Goal: Task Accomplishment & Management: Use online tool/utility

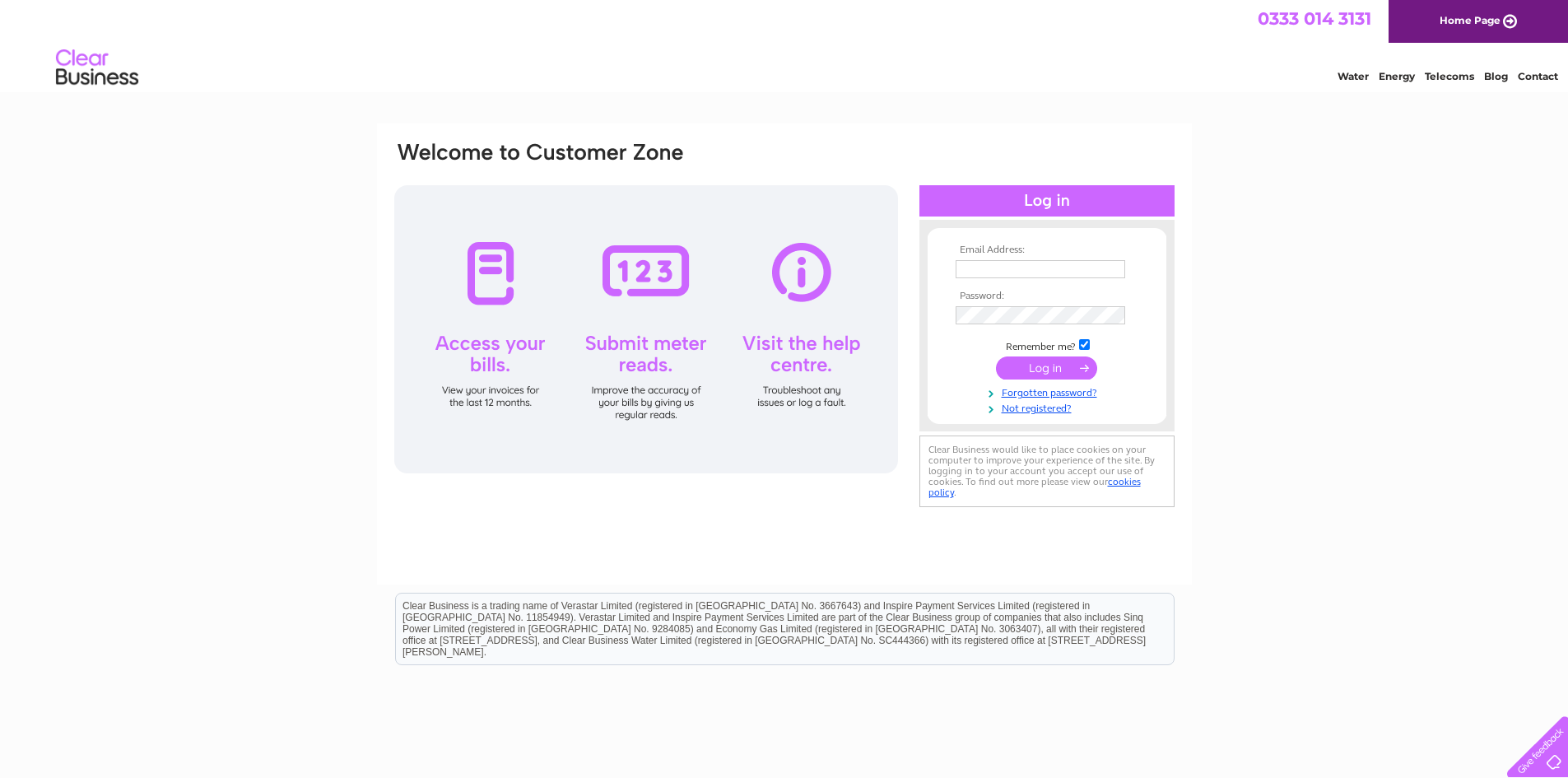
type input "arthurshomefarm@gmail.com"
click at [1042, 367] on input "submit" at bounding box center [1047, 367] width 101 height 23
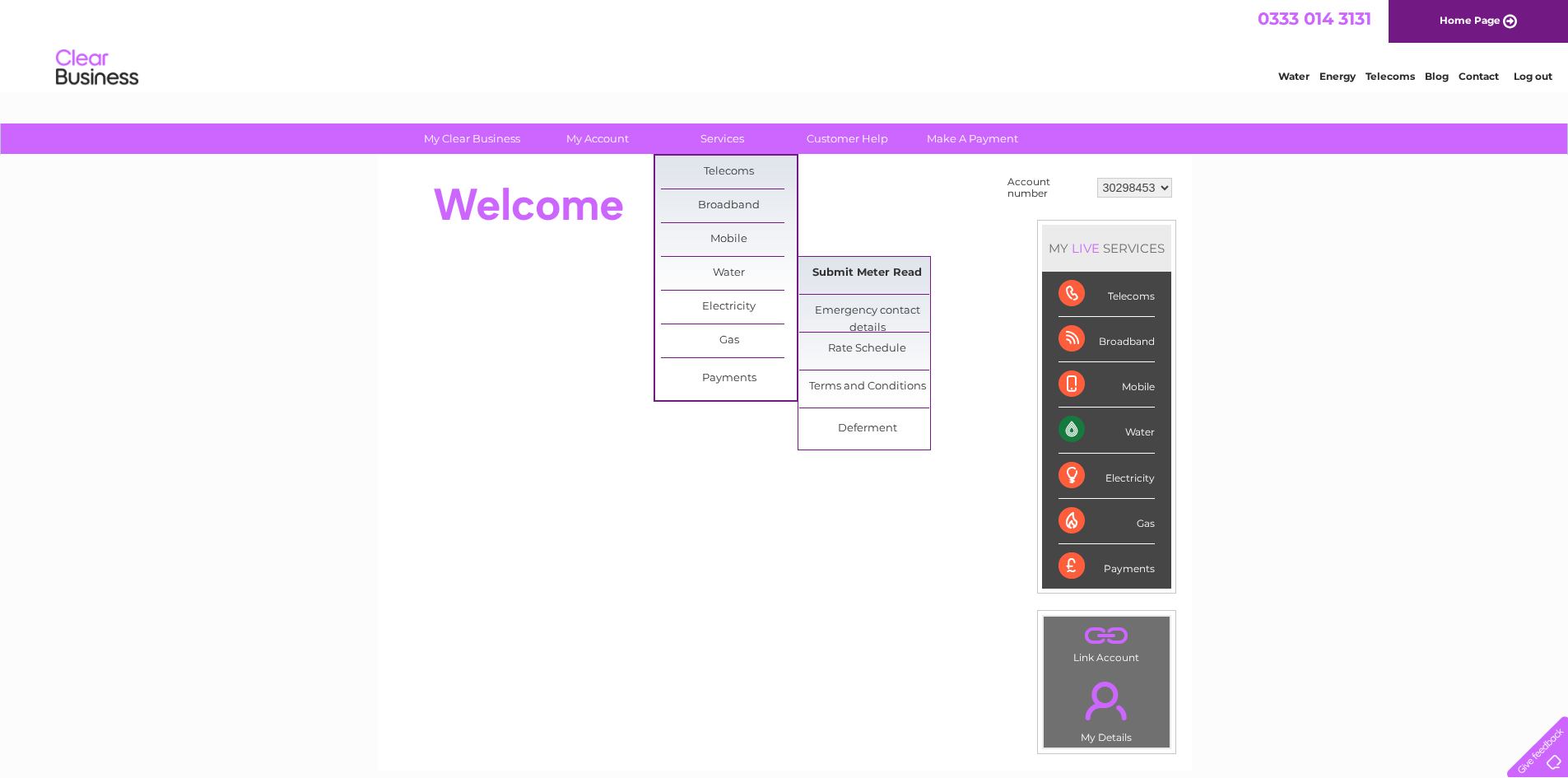
click at [831, 273] on link "Submit Meter Read" at bounding box center [867, 272] width 136 height 33
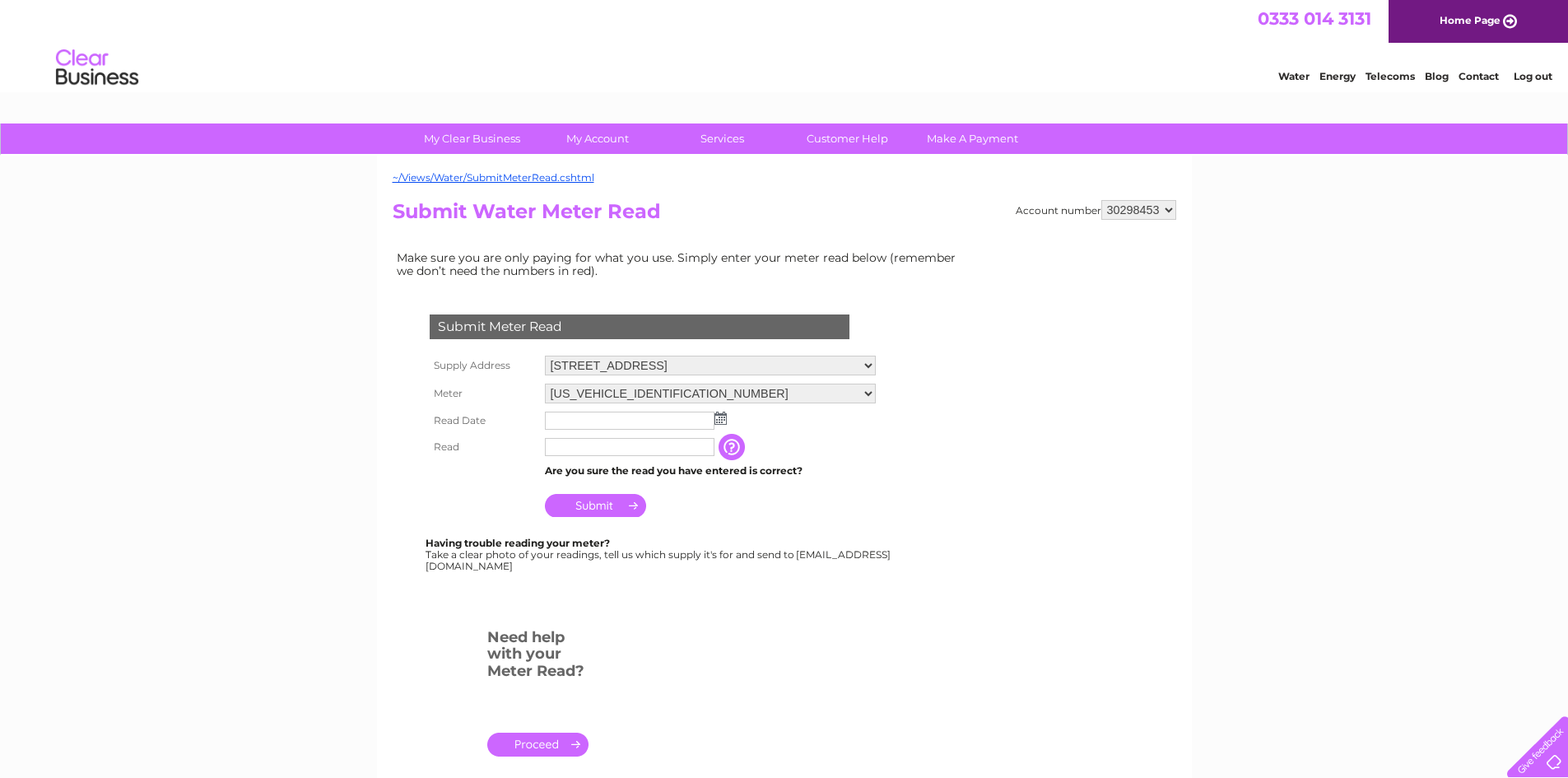
click at [718, 421] on img at bounding box center [720, 418] width 12 height 13
click at [635, 490] on link "1" at bounding box center [639, 491] width 26 height 17
type input "2025/10/01"
click at [586, 445] on input "text" at bounding box center [630, 447] width 171 height 20
type input "08527"
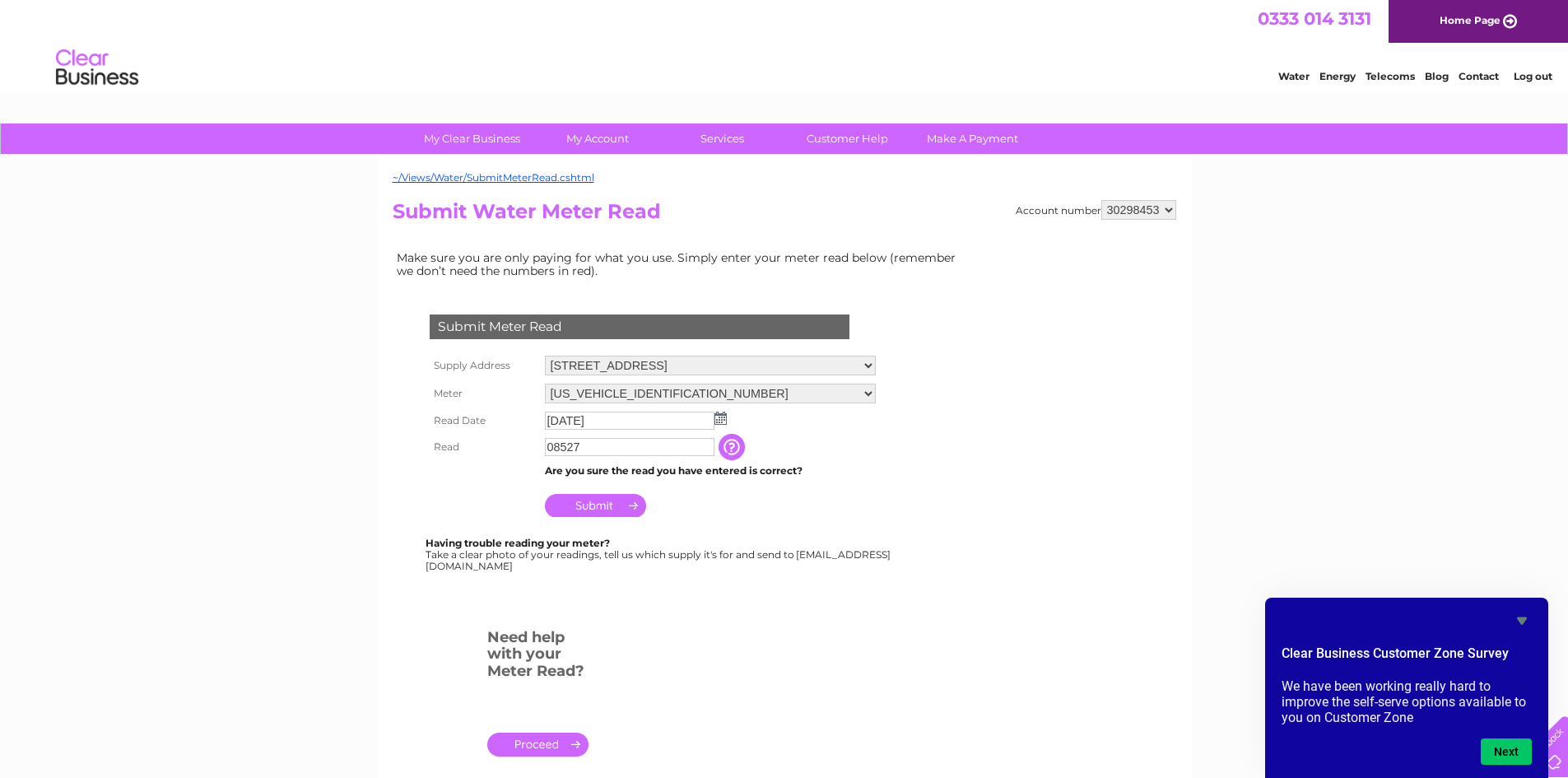
click at [586, 510] on input "Submit" at bounding box center [595, 505] width 101 height 23
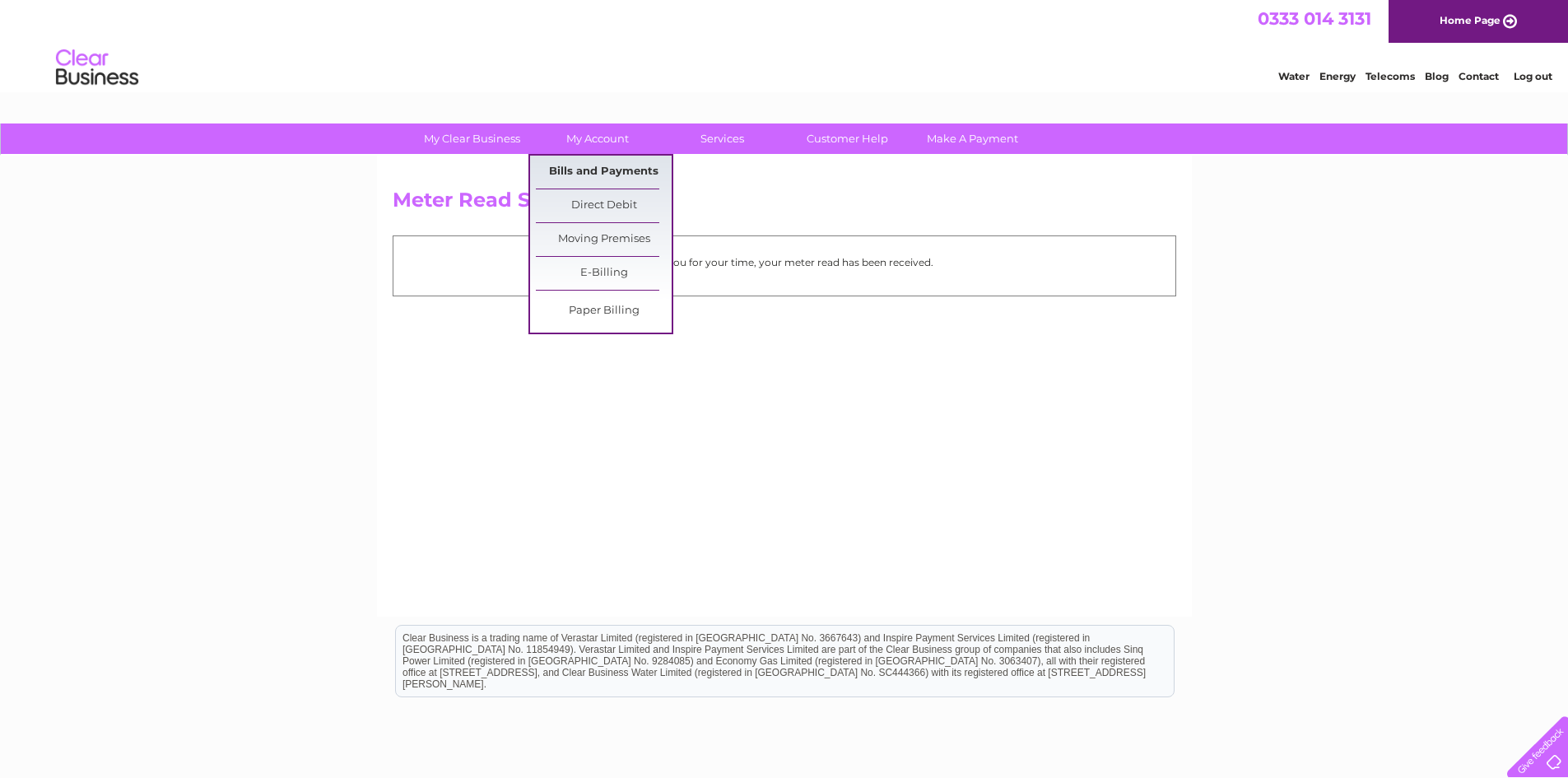
click at [606, 167] on link "Bills and Payments" at bounding box center [603, 171] width 136 height 33
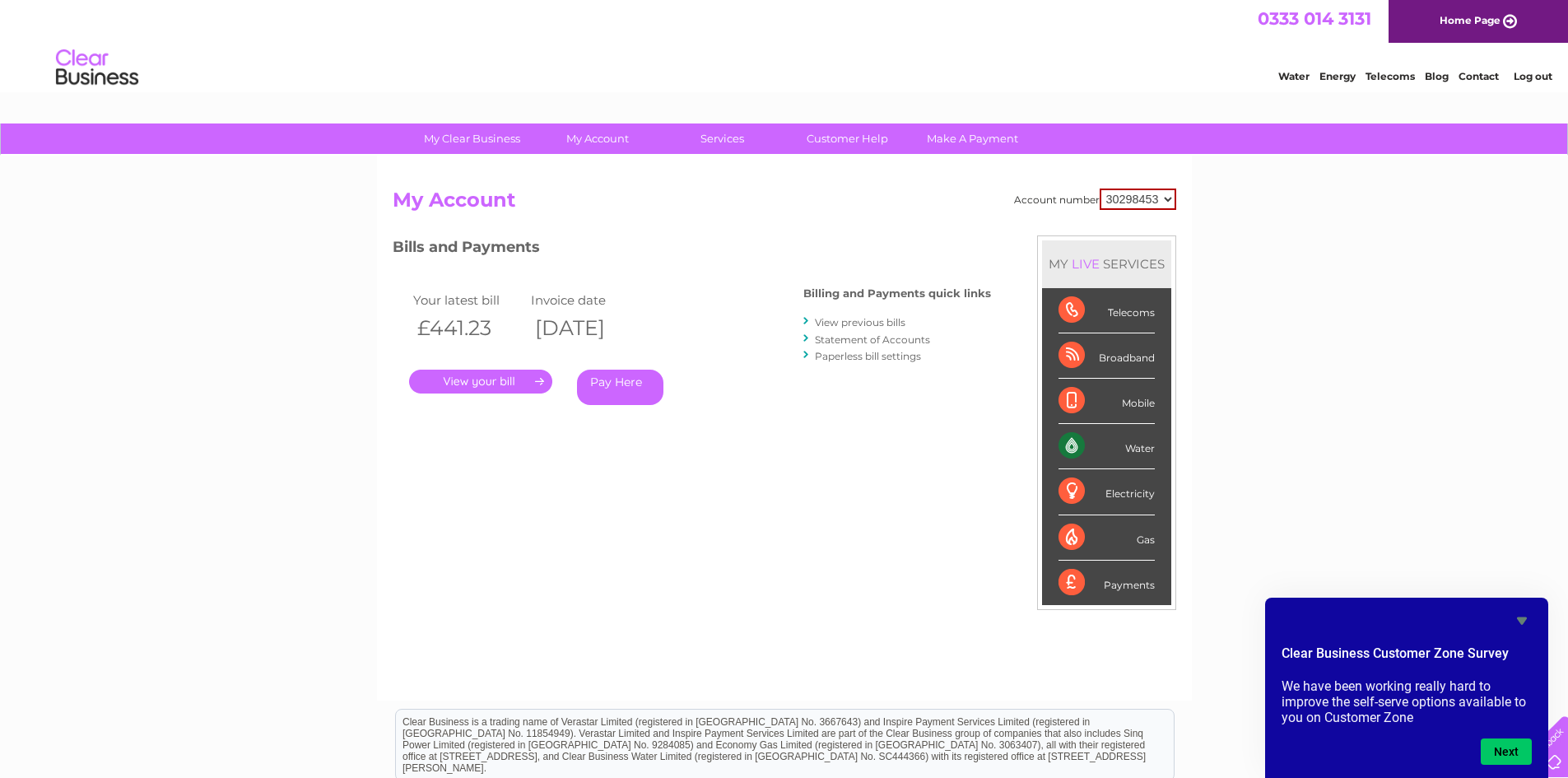
click at [1529, 82] on link "Log out" at bounding box center [1534, 75] width 39 height 12
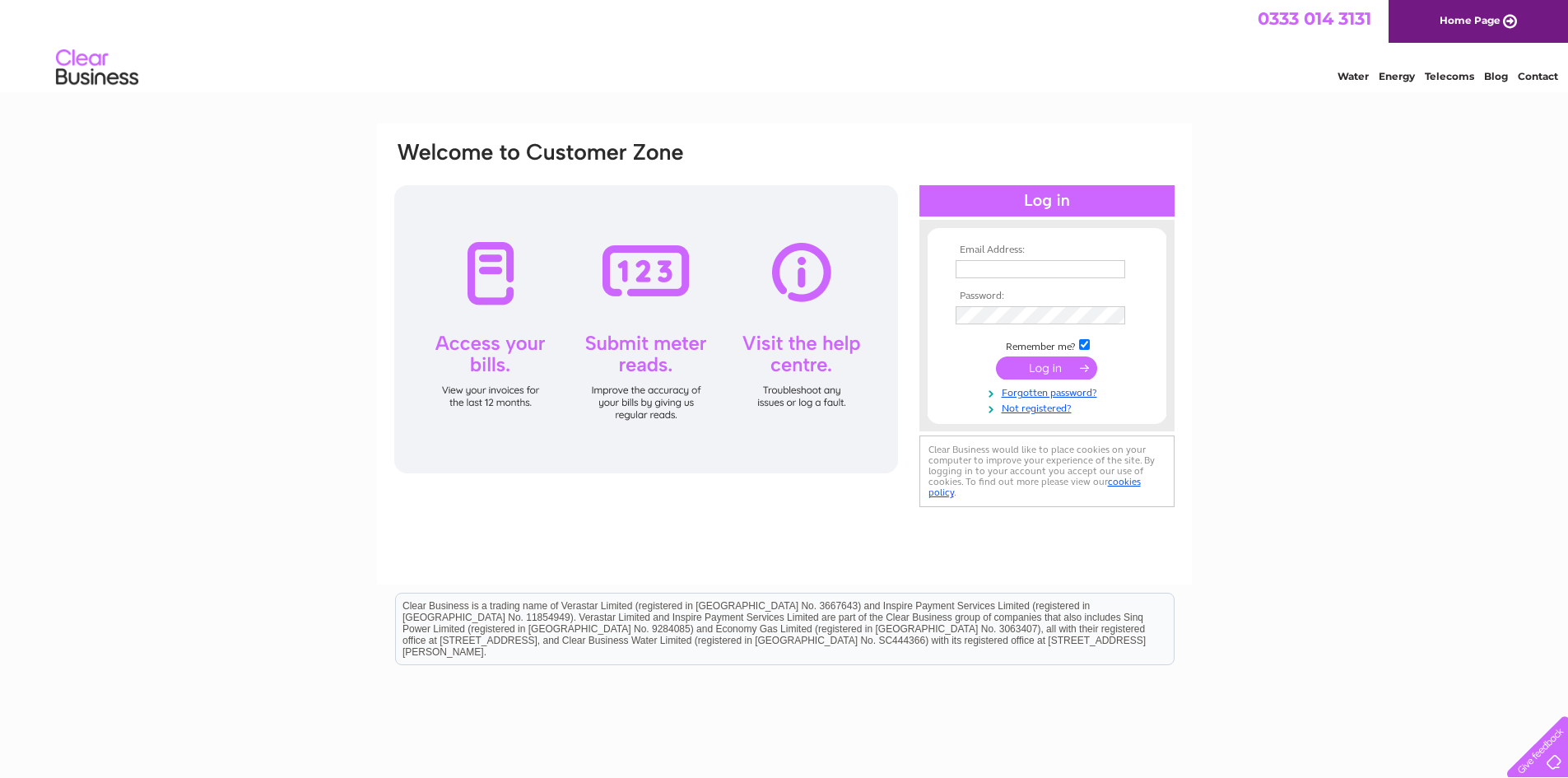
type input "[EMAIL_ADDRESS][DOMAIN_NAME]"
click at [1048, 370] on input "submit" at bounding box center [1047, 367] width 101 height 23
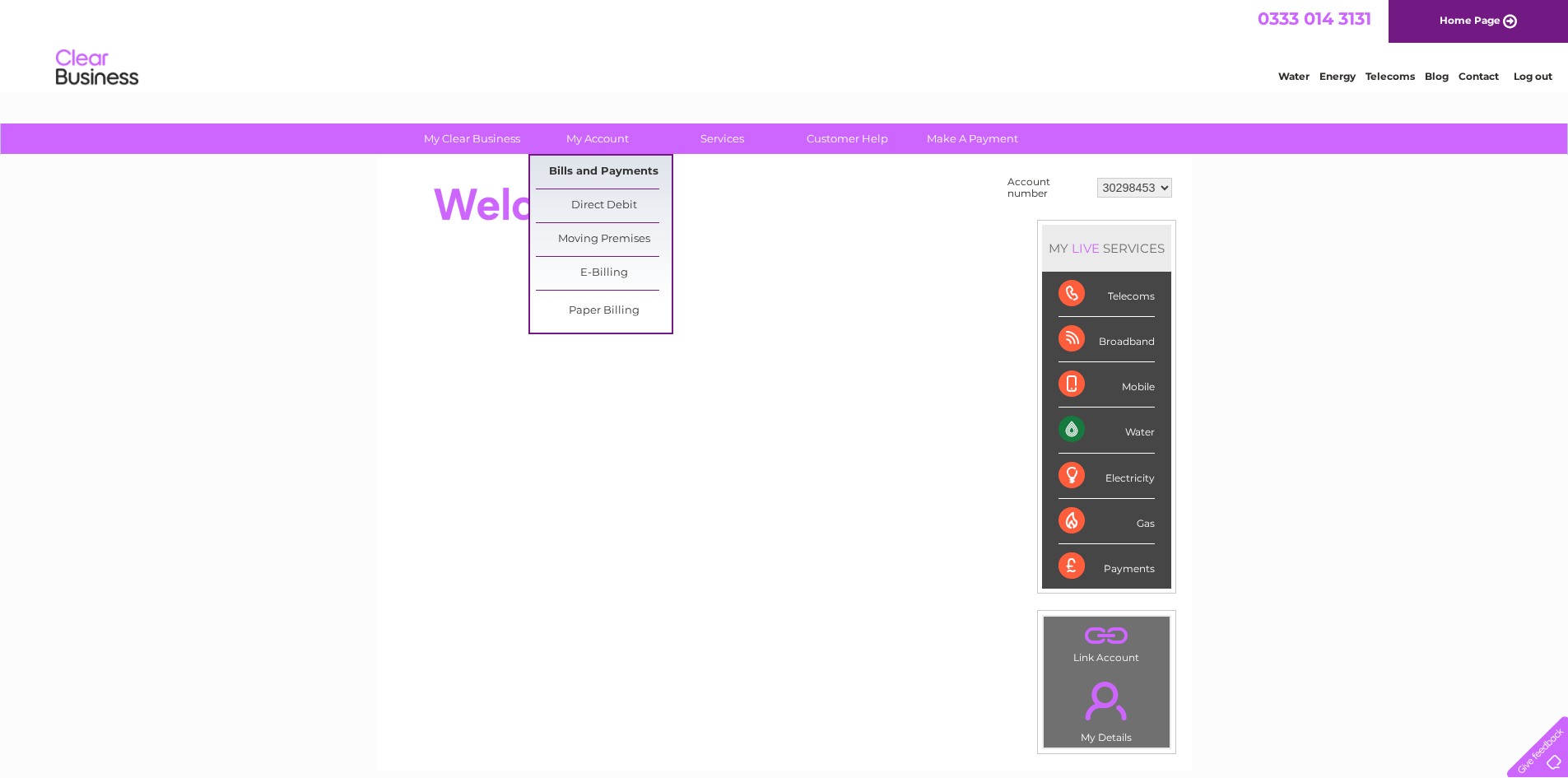
click at [616, 165] on link "Bills and Payments" at bounding box center [603, 171] width 136 height 33
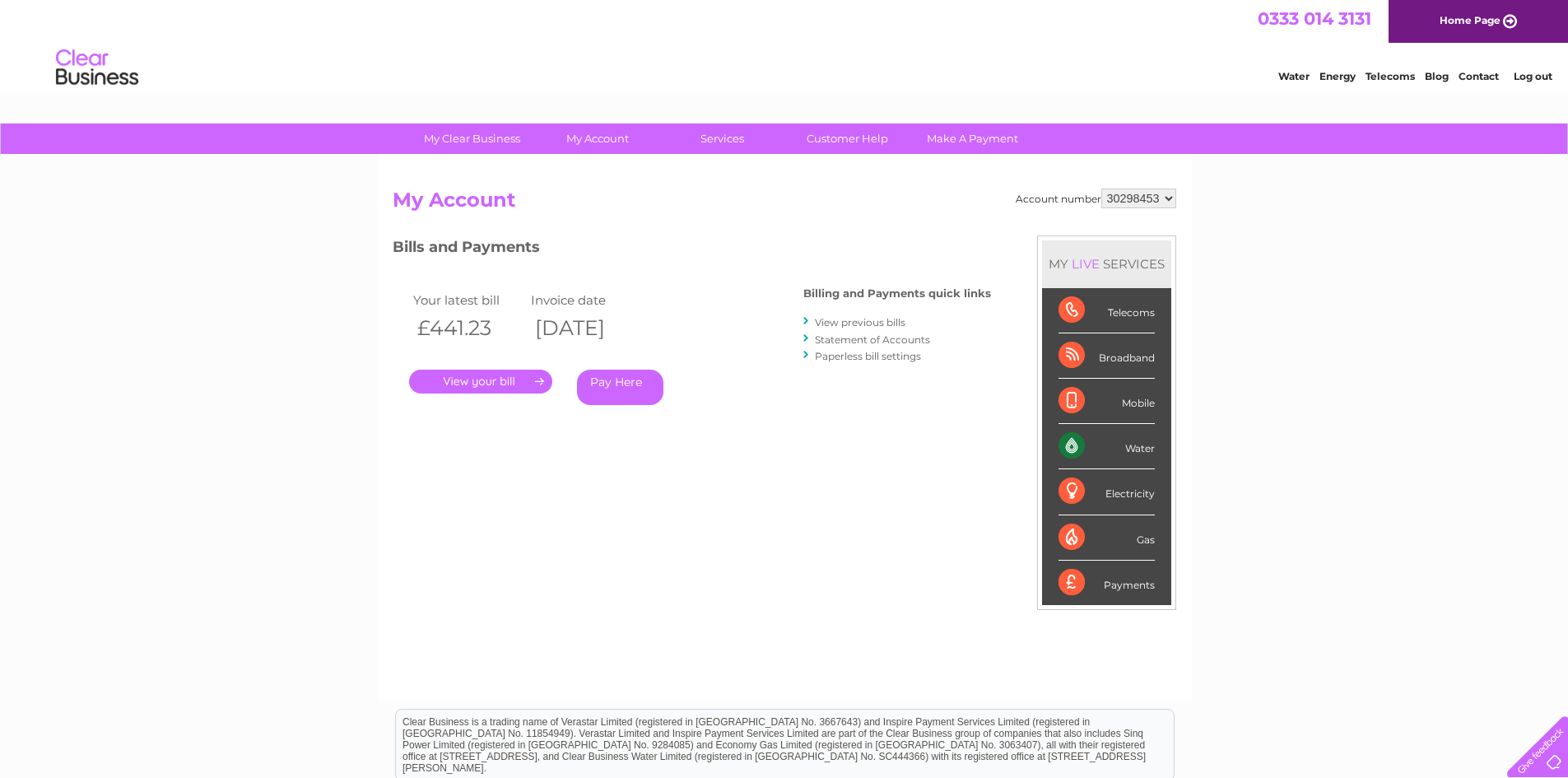
click at [1541, 78] on link "Log out" at bounding box center [1534, 75] width 39 height 12
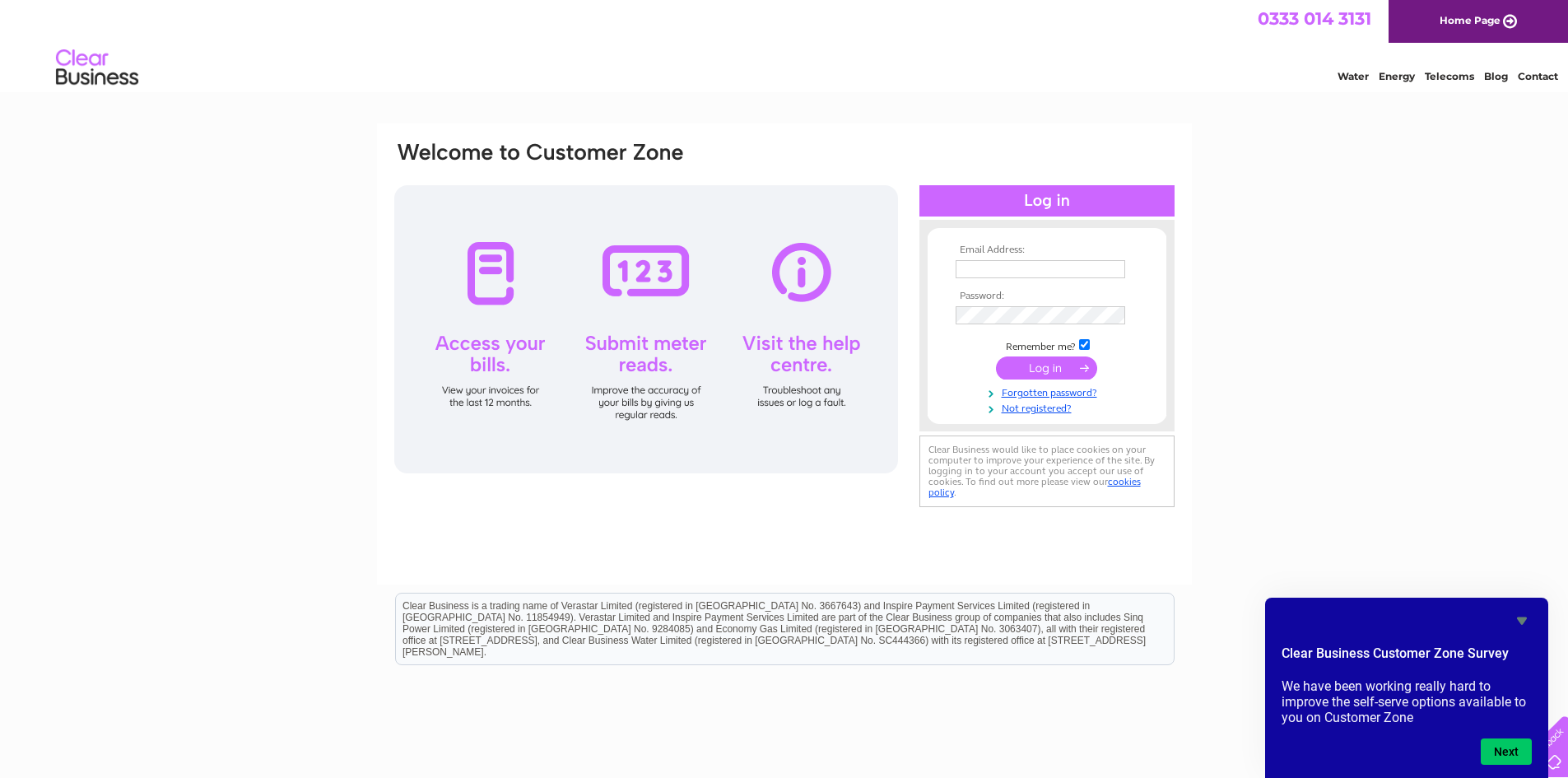
type input "[EMAIL_ADDRESS][DOMAIN_NAME]"
click at [1071, 184] on div "Email Address: [EMAIL_ADDRESS][DOMAIN_NAME] Password:" at bounding box center [784, 325] width 784 height 371
